Goal: Task Accomplishment & Management: Use online tool/utility

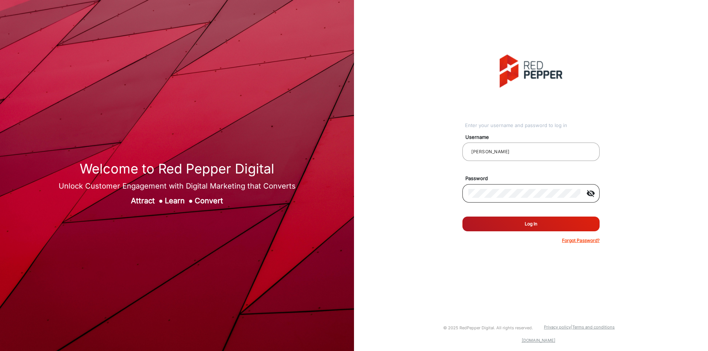
click at [522, 187] on div at bounding box center [524, 193] width 112 height 21
click at [462, 217] on button "Log In" at bounding box center [530, 224] width 137 height 15
click at [619, 94] on div "Enter your username and password to log in Username [PERSON_NAME] Password visi…" at bounding box center [530, 149] width 365 height 299
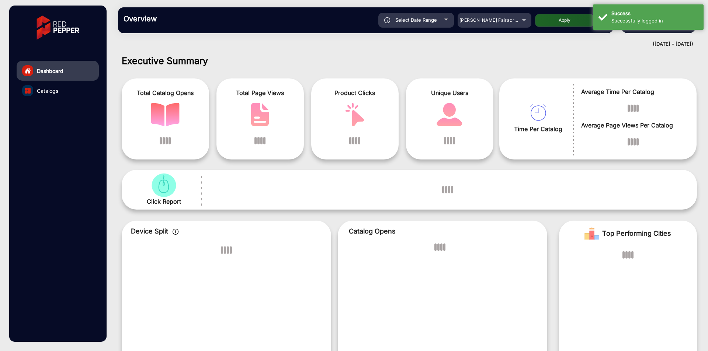
scroll to position [6, 0]
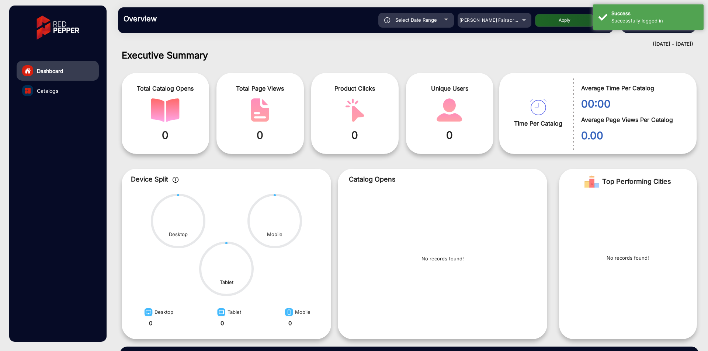
click at [541, 197] on div "Catalog Opens No records found!" at bounding box center [442, 254] width 209 height 171
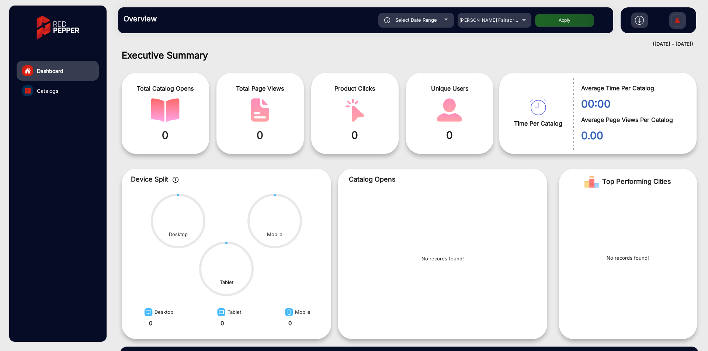
click at [56, 86] on link "Catalogs" at bounding box center [58, 91] width 82 height 20
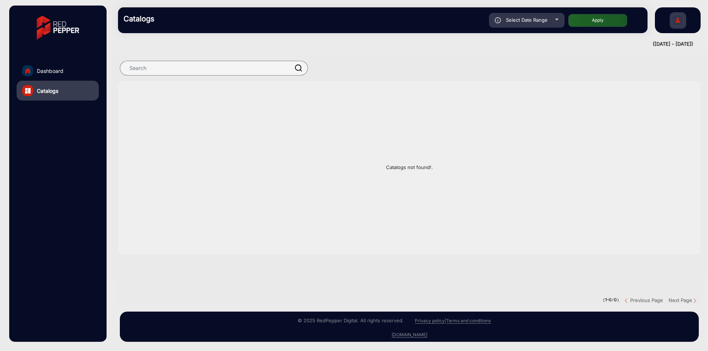
click at [69, 74] on link "Dashboard" at bounding box center [58, 71] width 82 height 20
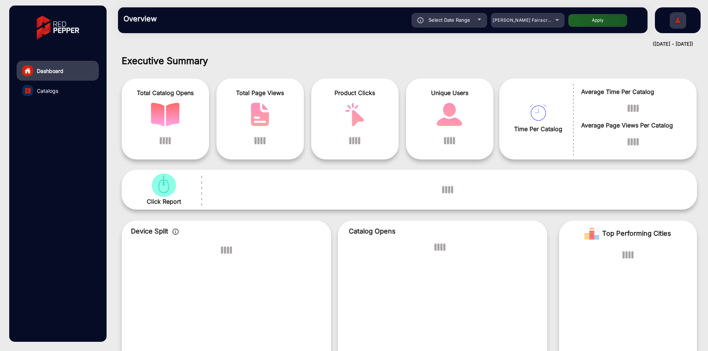
scroll to position [6, 0]
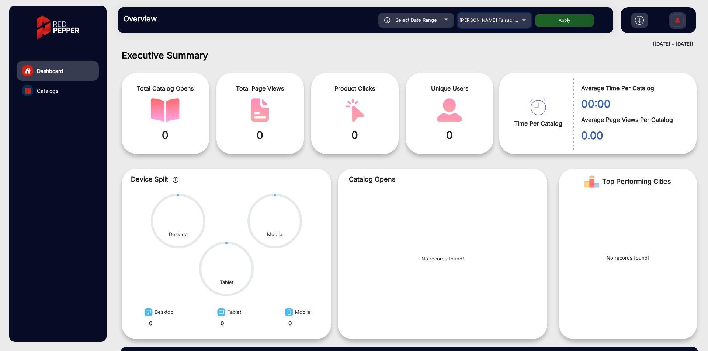
click at [509, 22] on span "[PERSON_NAME] Fairacre Farms" at bounding box center [495, 20] width 73 height 6
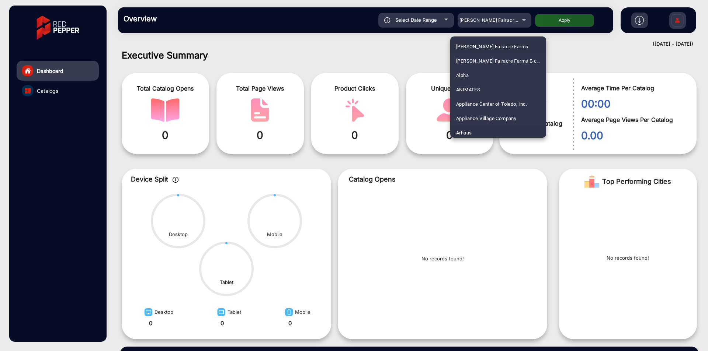
click at [481, 133] on mat-option "Arhaus" at bounding box center [498, 133] width 96 height 14
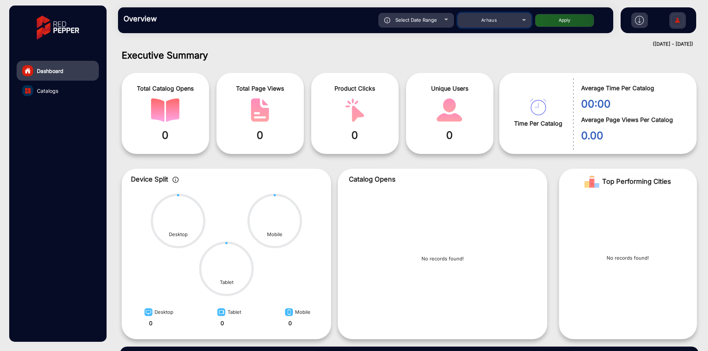
scroll to position [0, 0]
click at [566, 20] on button "Apply" at bounding box center [564, 20] width 59 height 13
type input "[DATE]"
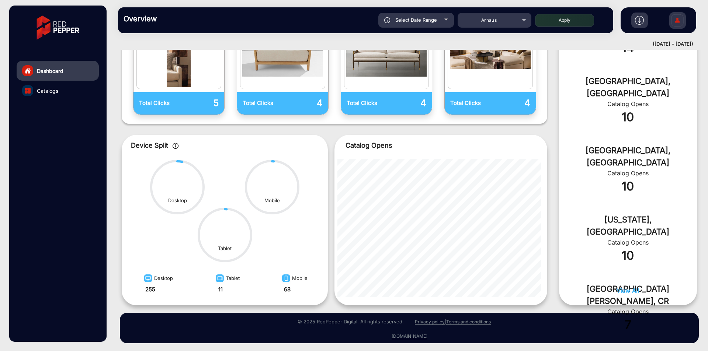
scroll to position [258, 0]
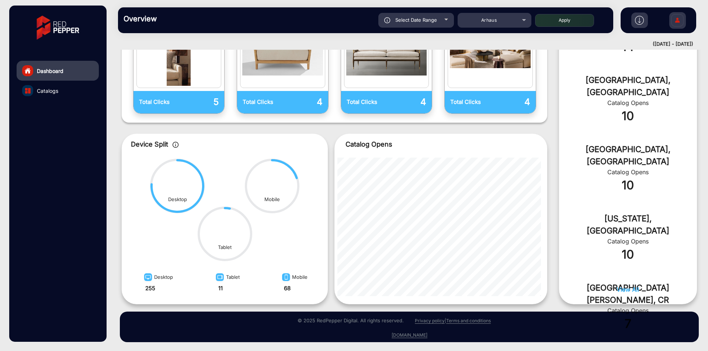
click at [52, 96] on link "Catalogs" at bounding box center [58, 91] width 82 height 20
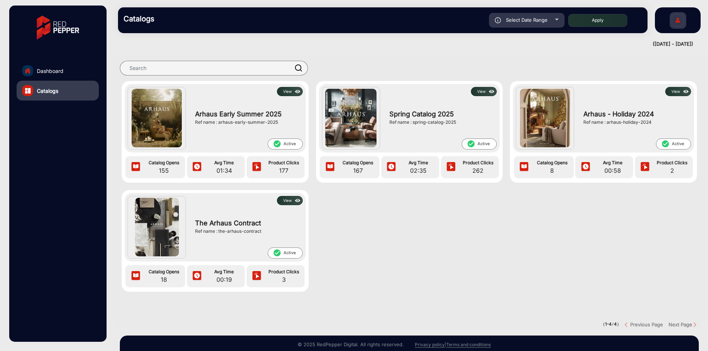
click at [292, 94] on button "View" at bounding box center [290, 91] width 26 height 9
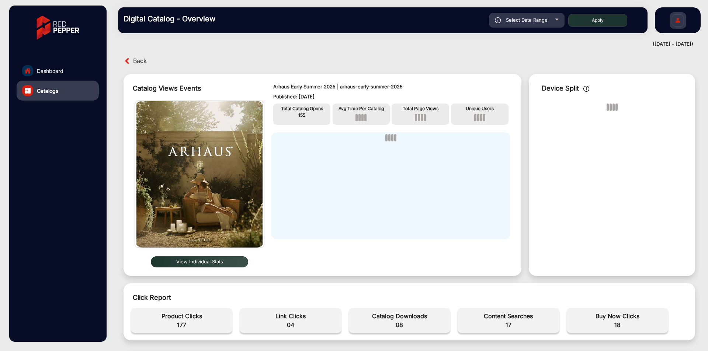
click at [142, 63] on span "Back" at bounding box center [140, 60] width 14 height 11
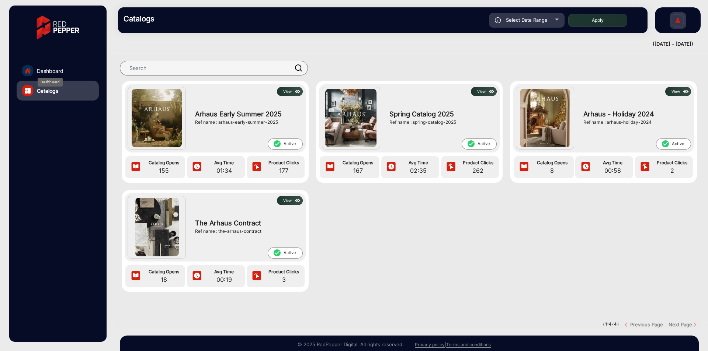
click at [59, 67] on span "Dashboard" at bounding box center [50, 71] width 27 height 8
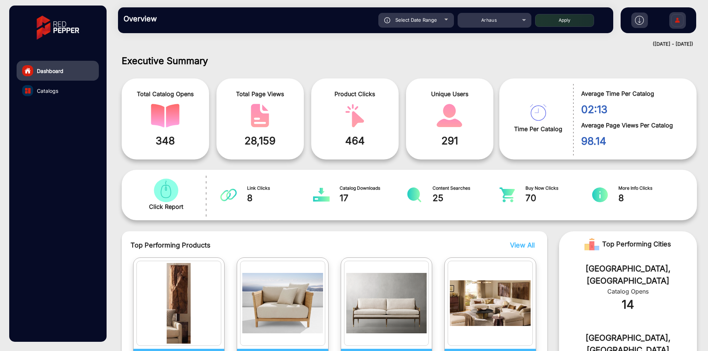
scroll to position [6, 0]
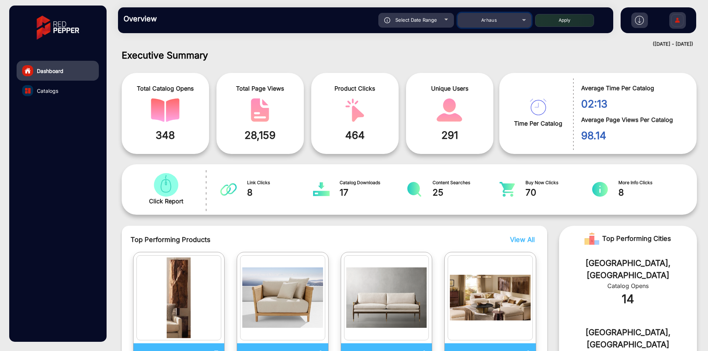
click at [512, 13] on mat-select "Arhaus" at bounding box center [494, 20] width 74 height 15
click at [512, 16] on div "Arhaus" at bounding box center [488, 20] width 59 height 9
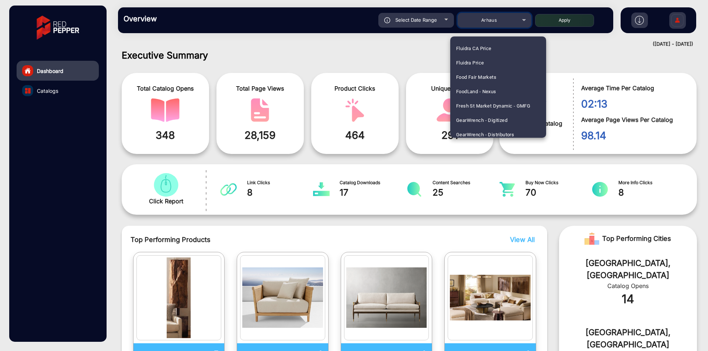
scroll to position [445, 0]
click at [497, 78] on mat-option "Food Fair Markets" at bounding box center [498, 76] width 96 height 14
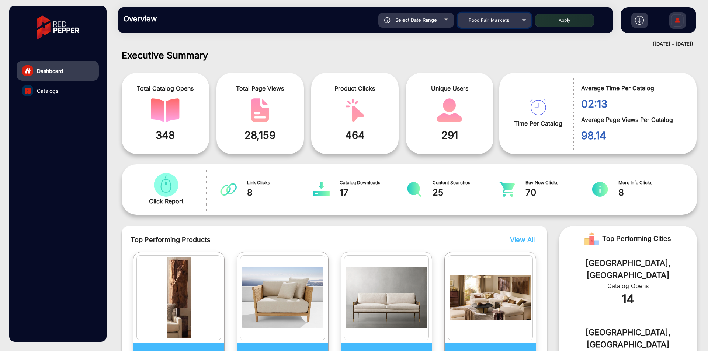
click at [488, 26] on mat-select "Food Fair Markets" at bounding box center [494, 20] width 74 height 15
click at [493, 21] on span "Food Fair Markets" at bounding box center [489, 20] width 40 height 6
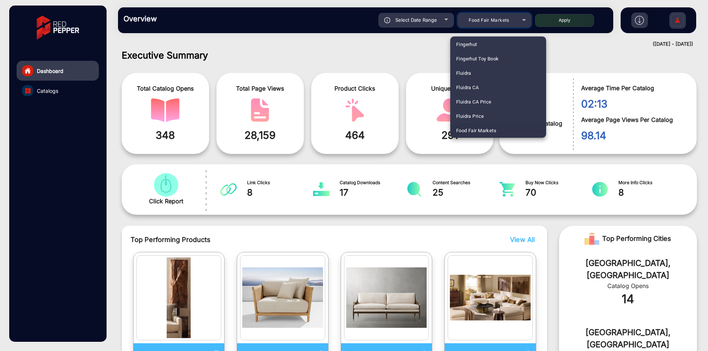
scroll to position [505, 0]
click at [480, 135] on span "[PERSON_NAME]" at bounding box center [474, 130] width 37 height 14
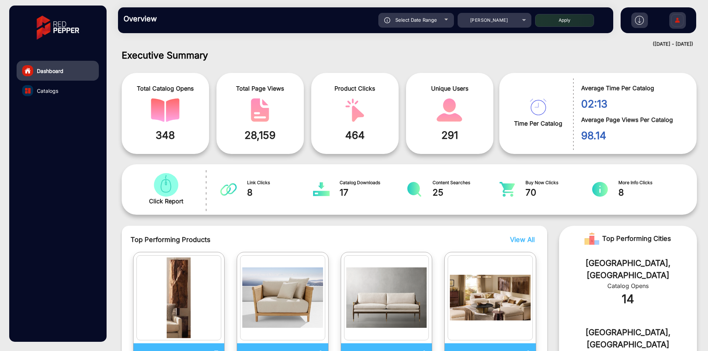
click at [552, 16] on button "Apply" at bounding box center [564, 20] width 59 height 13
type input "[DATE]"
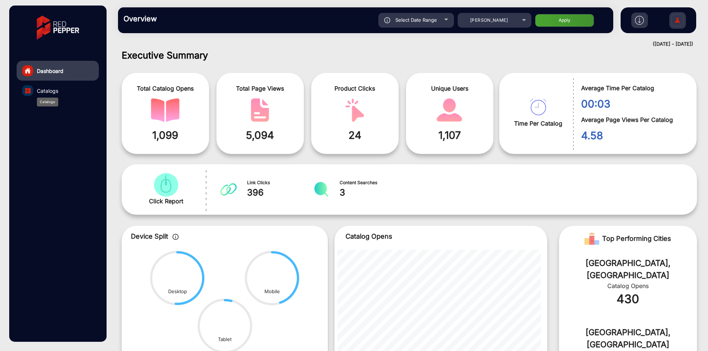
click at [55, 92] on span "Catalogs" at bounding box center [47, 91] width 21 height 8
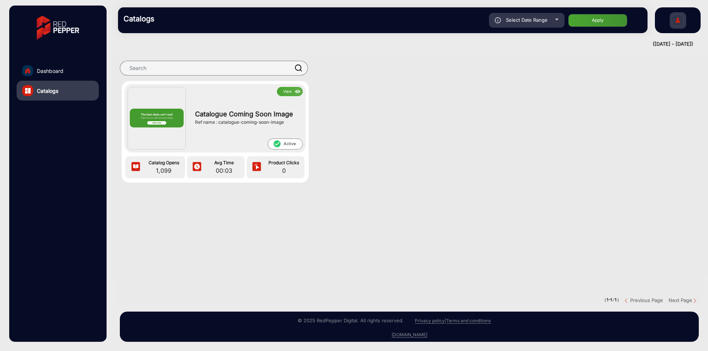
click at [287, 95] on button "View" at bounding box center [290, 91] width 26 height 9
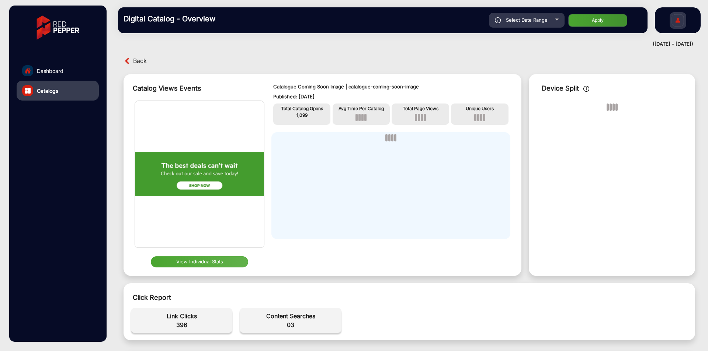
click at [223, 258] on button "View Individual Stats" at bounding box center [199, 262] width 97 height 11
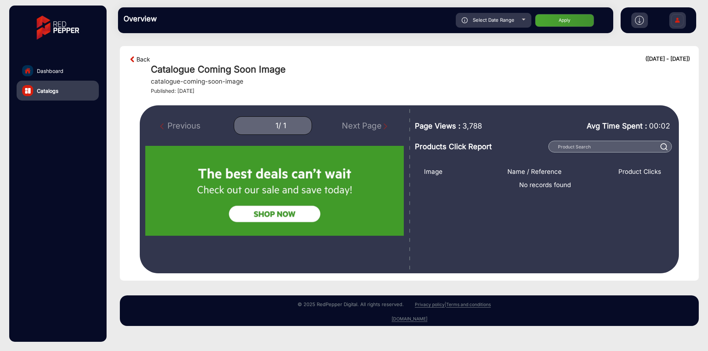
click at [139, 56] on link "Back" at bounding box center [143, 59] width 14 height 9
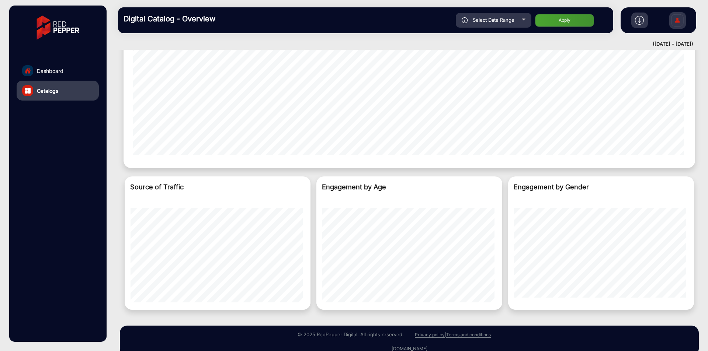
scroll to position [372, 0]
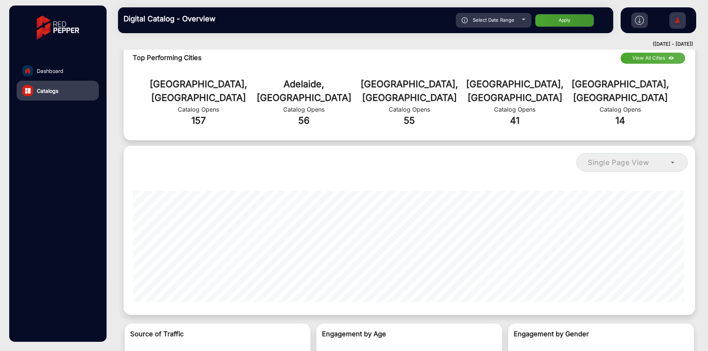
click at [76, 63] on link "Dashboard" at bounding box center [58, 71] width 82 height 20
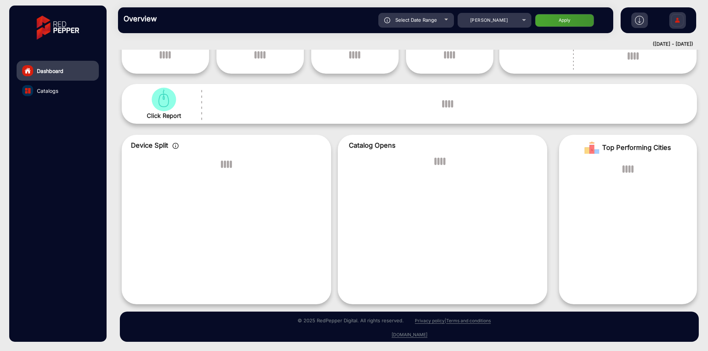
scroll to position [6, 0]
